Goal: Contribute content

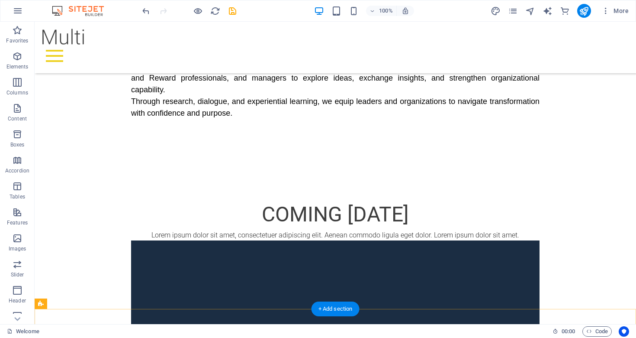
scroll to position [510, 0]
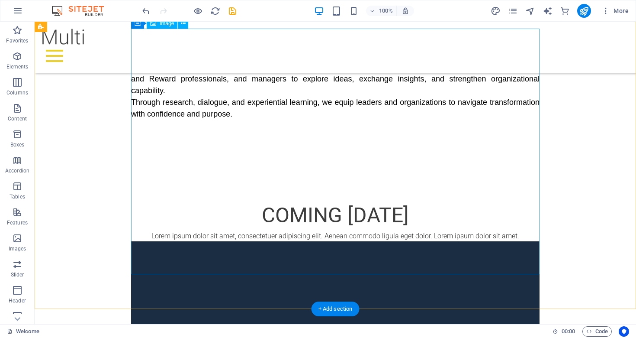
select select "%"
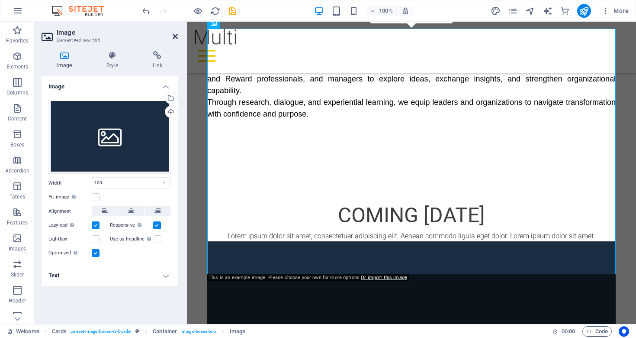
click at [175, 34] on icon at bounding box center [175, 36] width 5 height 7
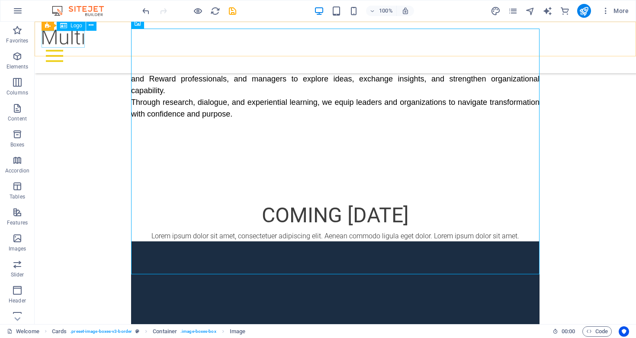
click at [75, 45] on div at bounding box center [336, 37] width 588 height 17
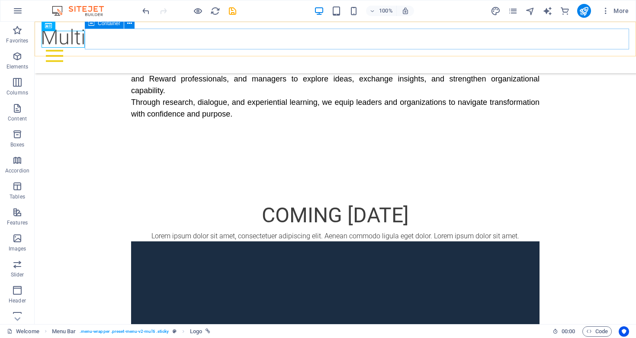
click at [97, 45] on div "Menu" at bounding box center [336, 55] width 588 height 21
click at [77, 48] on div "Welcome About us What we do Jobs Contact Menu" at bounding box center [336, 48] width 602 height 52
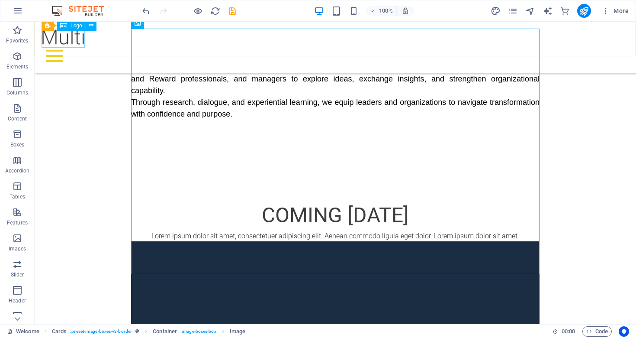
click at [63, 42] on div at bounding box center [336, 37] width 588 height 17
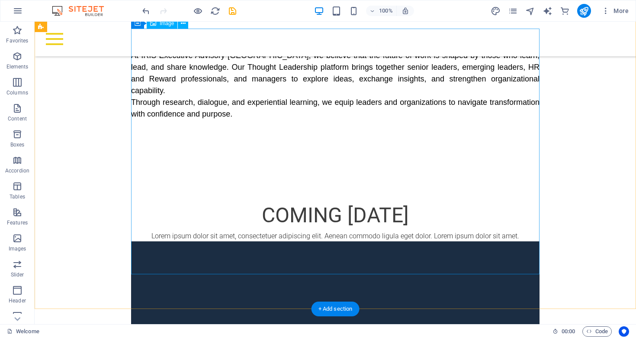
select select "%"
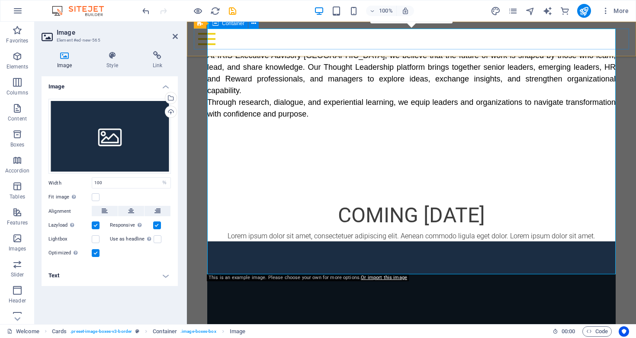
click at [220, 47] on div "Menu" at bounding box center [411, 39] width 435 height 21
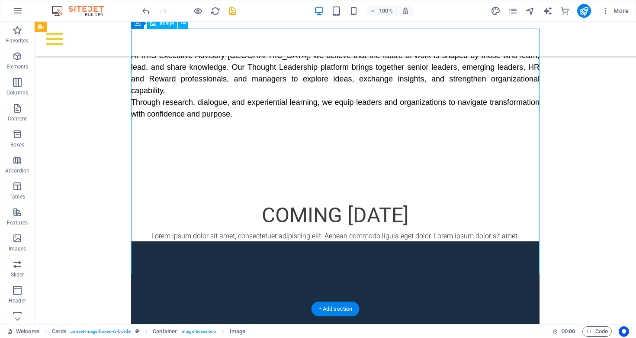
select select "%"
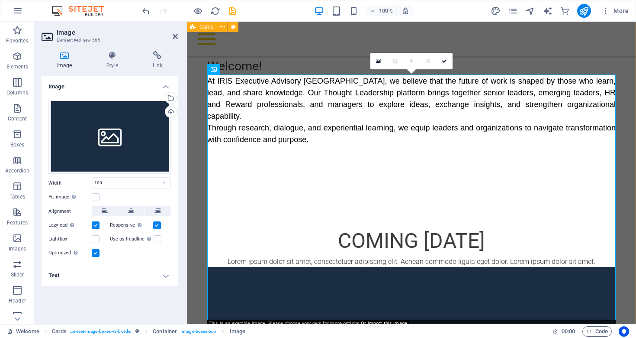
scroll to position [464, 0]
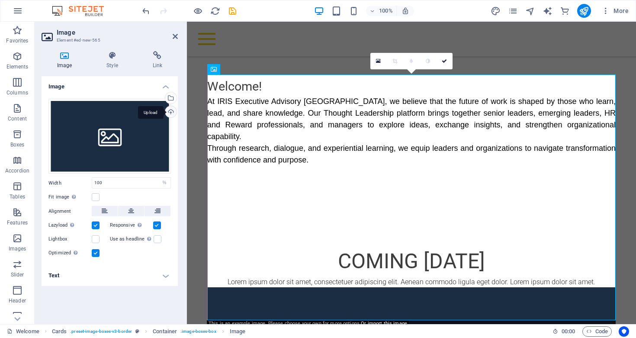
click at [173, 111] on div "Upload" at bounding box center [170, 112] width 13 height 13
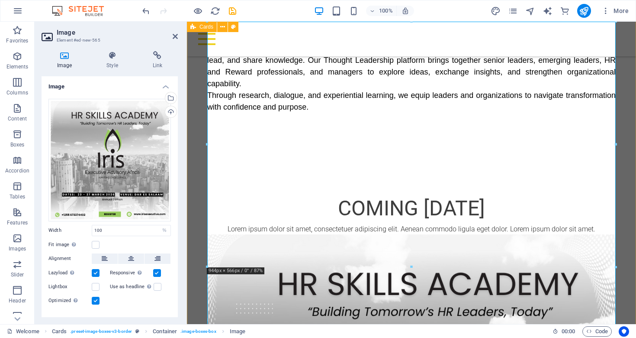
scroll to position [519, 0]
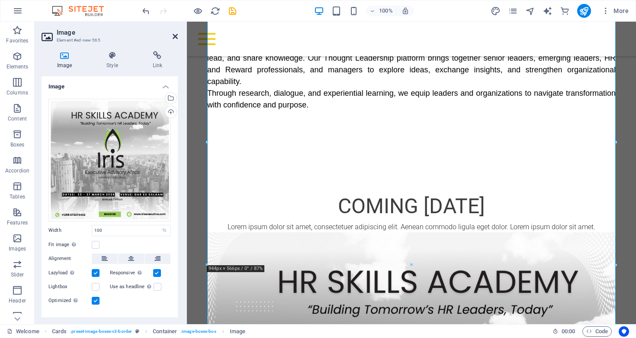
click at [177, 37] on icon at bounding box center [175, 36] width 5 height 7
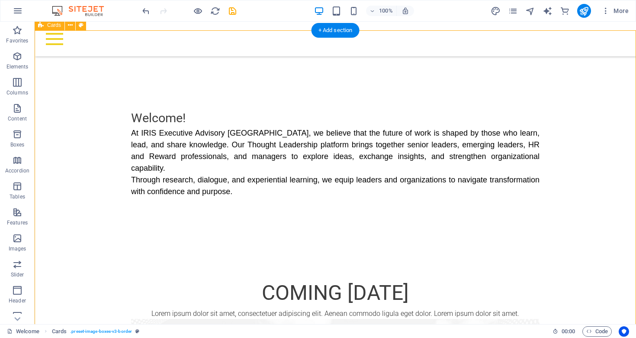
scroll to position [432, 0]
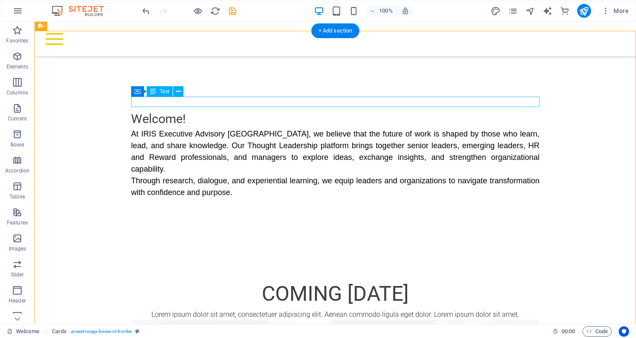
click at [356, 309] on div "Lorem ipsum dolor sit amet, consectetuer adipiscing elit. Aenean commodo ligula…" at bounding box center [335, 314] width 409 height 10
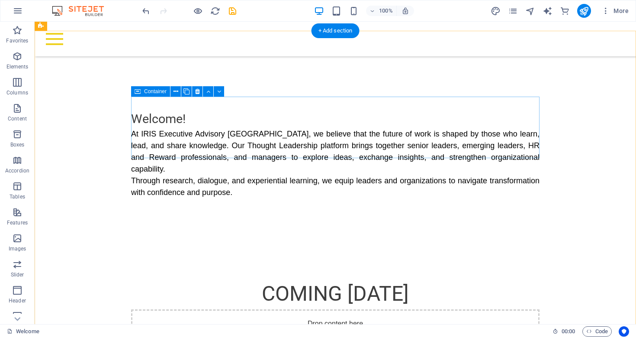
click at [272, 309] on div "Drop content here or Add elements Paste clipboard" at bounding box center [335, 339] width 409 height 61
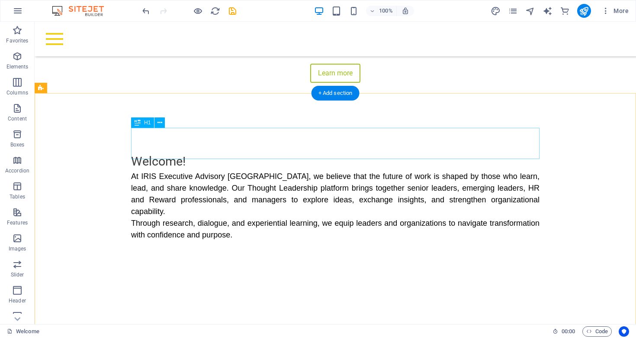
scroll to position [369, 0]
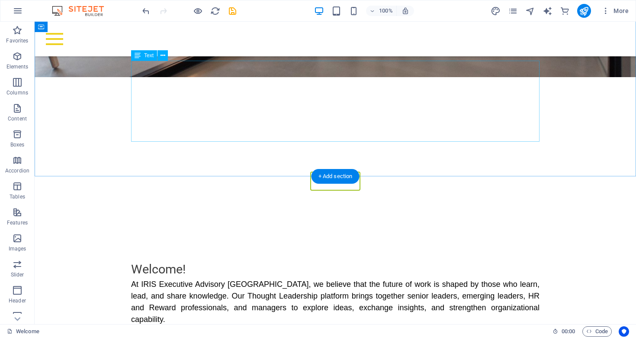
scroll to position [287, 0]
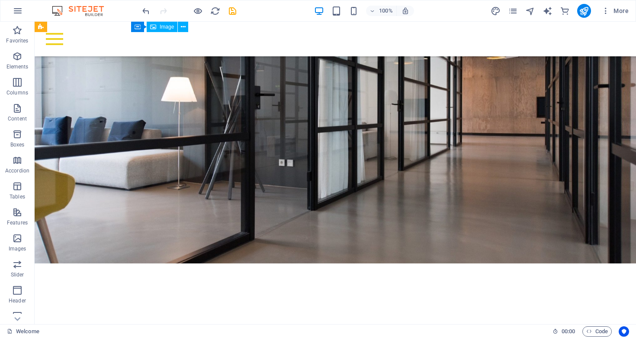
scroll to position [53, 0]
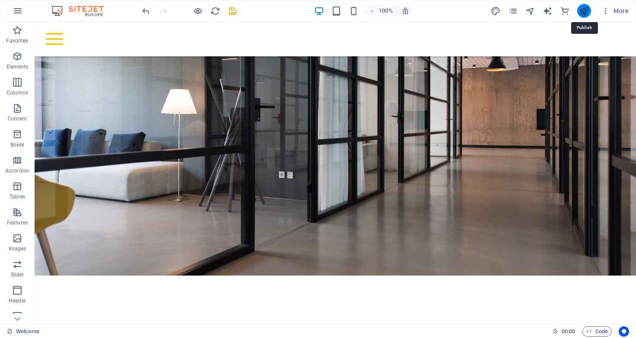
click at [587, 9] on icon "publish" at bounding box center [584, 11] width 10 height 10
click at [584, 11] on icon "publish" at bounding box center [584, 11] width 10 height 10
click at [583, 14] on icon "publish" at bounding box center [584, 11] width 10 height 10
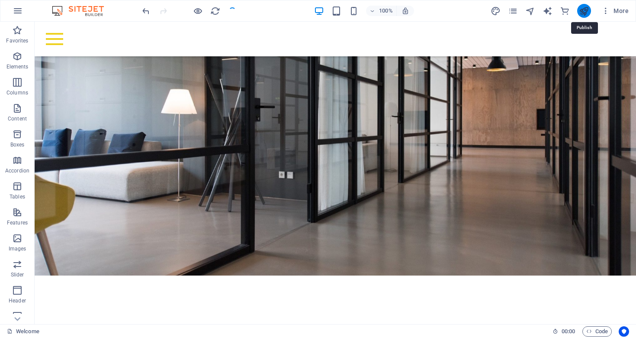
checkbox input "false"
click at [428, 54] on div "Welcome About us What we do Jobs Contact Menu" at bounding box center [336, 39] width 602 height 35
